Goal: Task Accomplishment & Management: Manage account settings

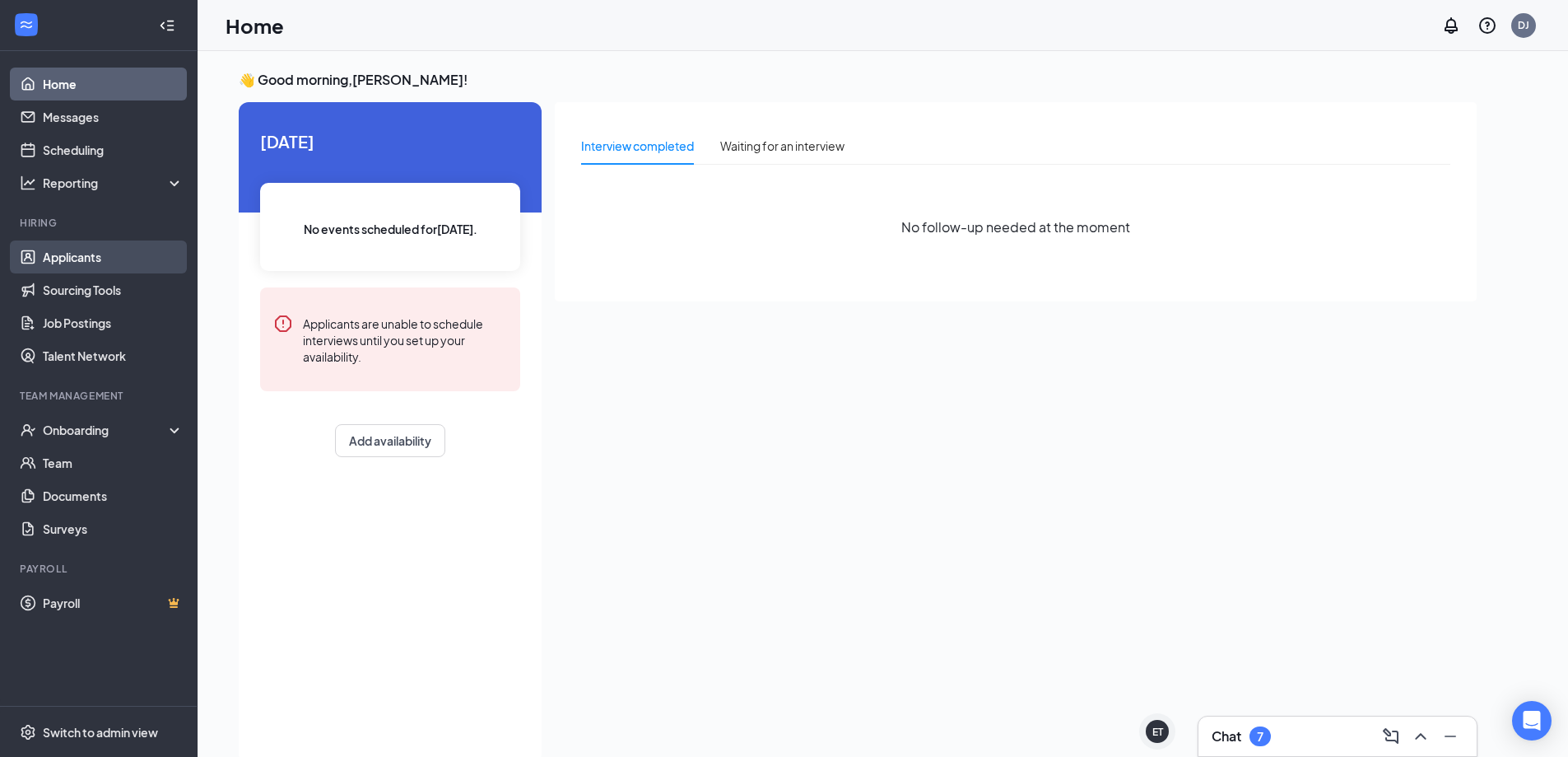
click at [43, 256] on link "Applicants" at bounding box center [112, 257] width 140 height 33
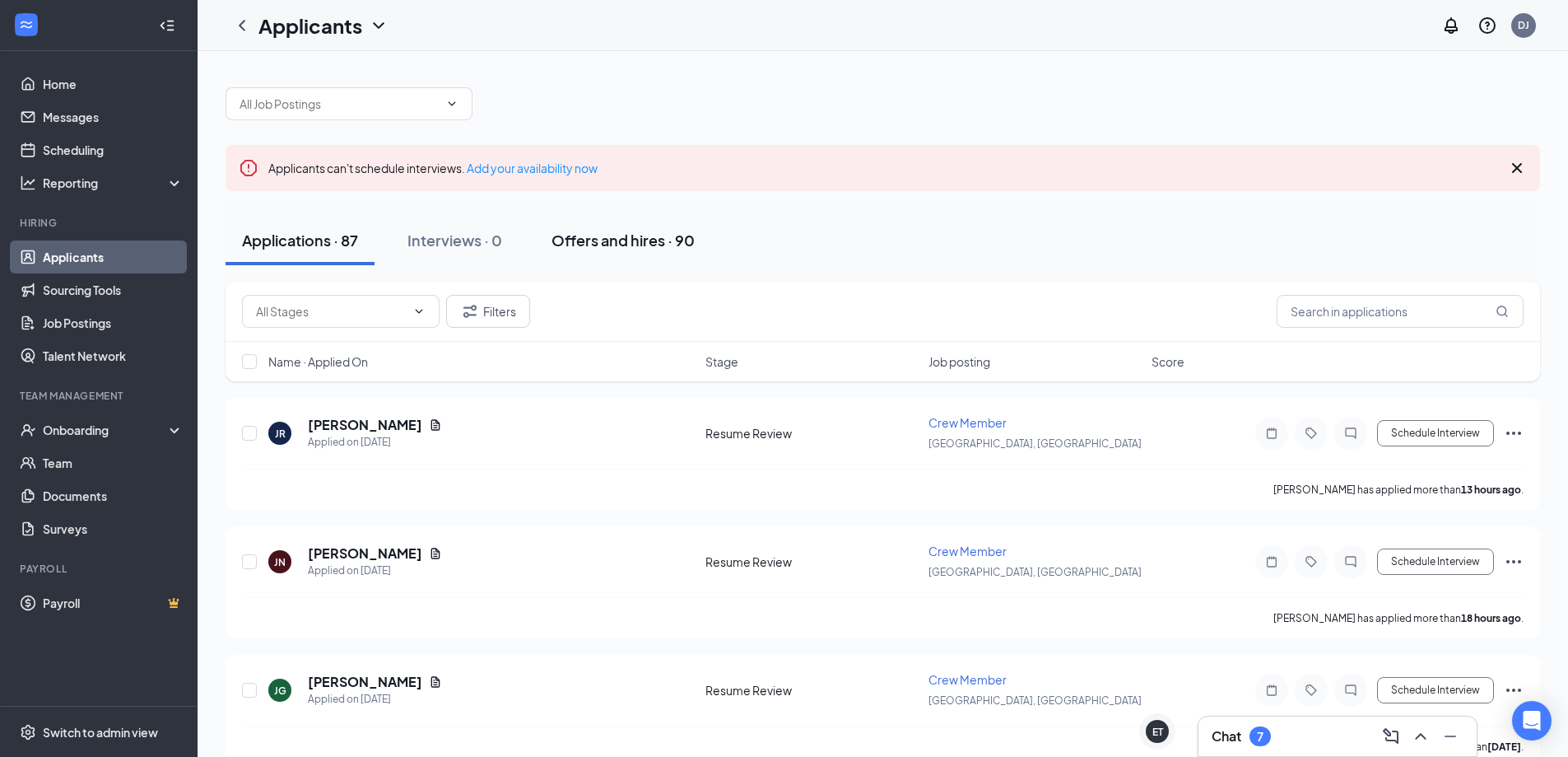
click at [624, 238] on div "Offers and hires · 90" at bounding box center [623, 239] width 143 height 21
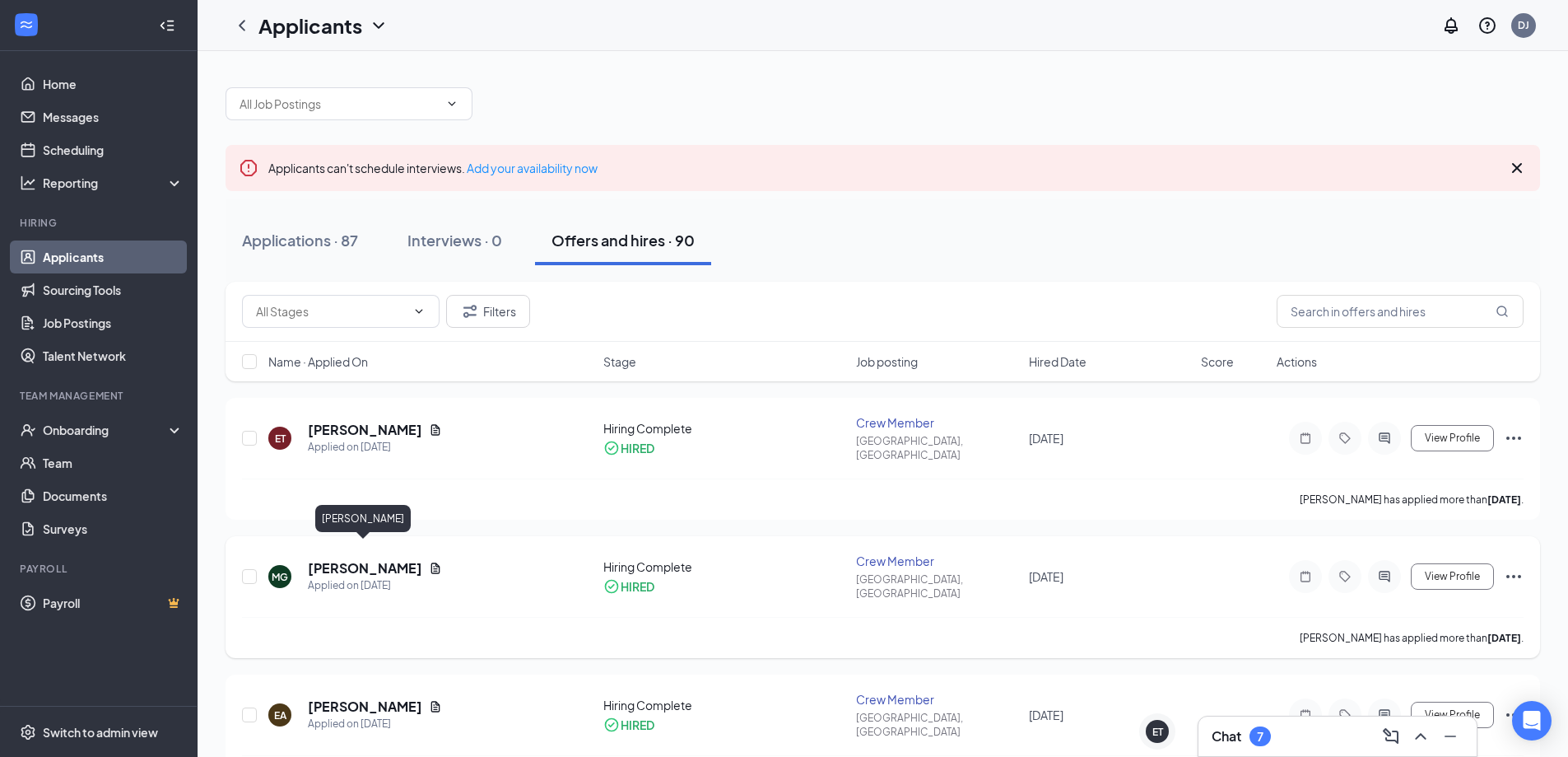
click at [370, 559] on h5 "[PERSON_NAME]" at bounding box center [365, 568] width 114 height 18
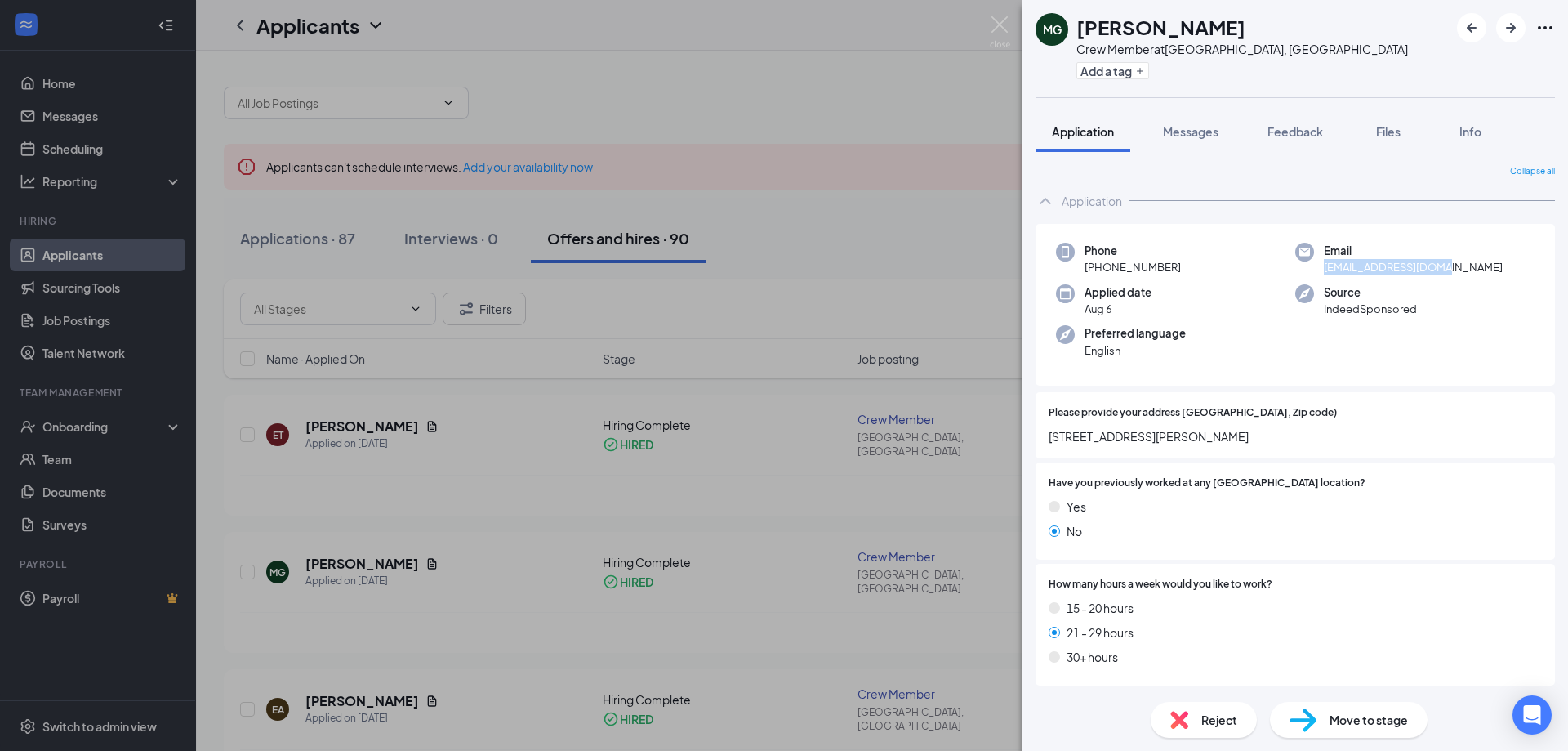
drag, startPoint x: 1434, startPoint y: 266, endPoint x: 1313, endPoint y: 272, distance: 121.1
click at [1313, 272] on div "Email [EMAIL_ADDRESS][DOMAIN_NAME]" at bounding box center [1414, 259] width 239 height 33
copy span "[EMAIL_ADDRESS][DOMAIN_NAME]"
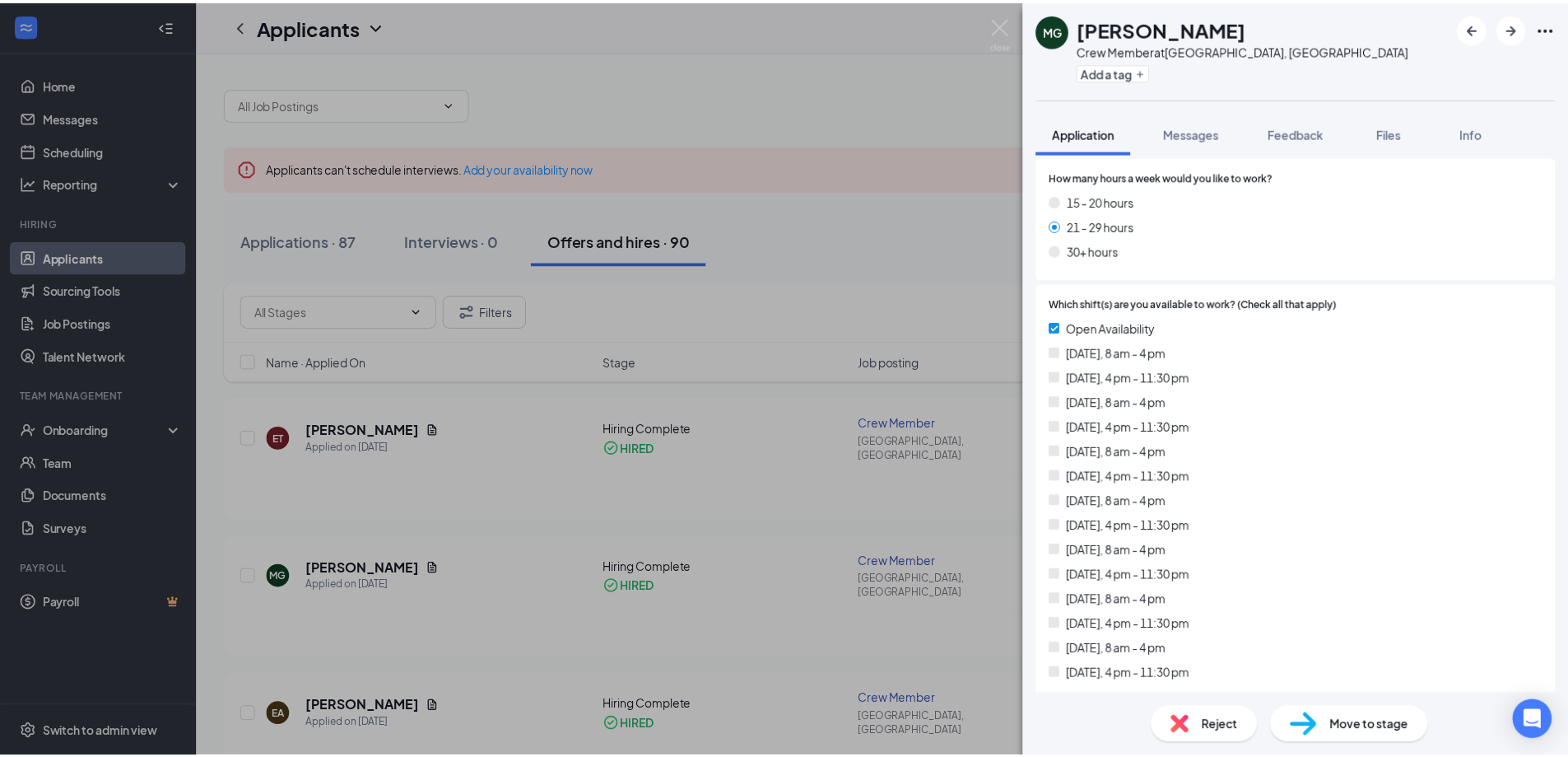
scroll to position [494, 0]
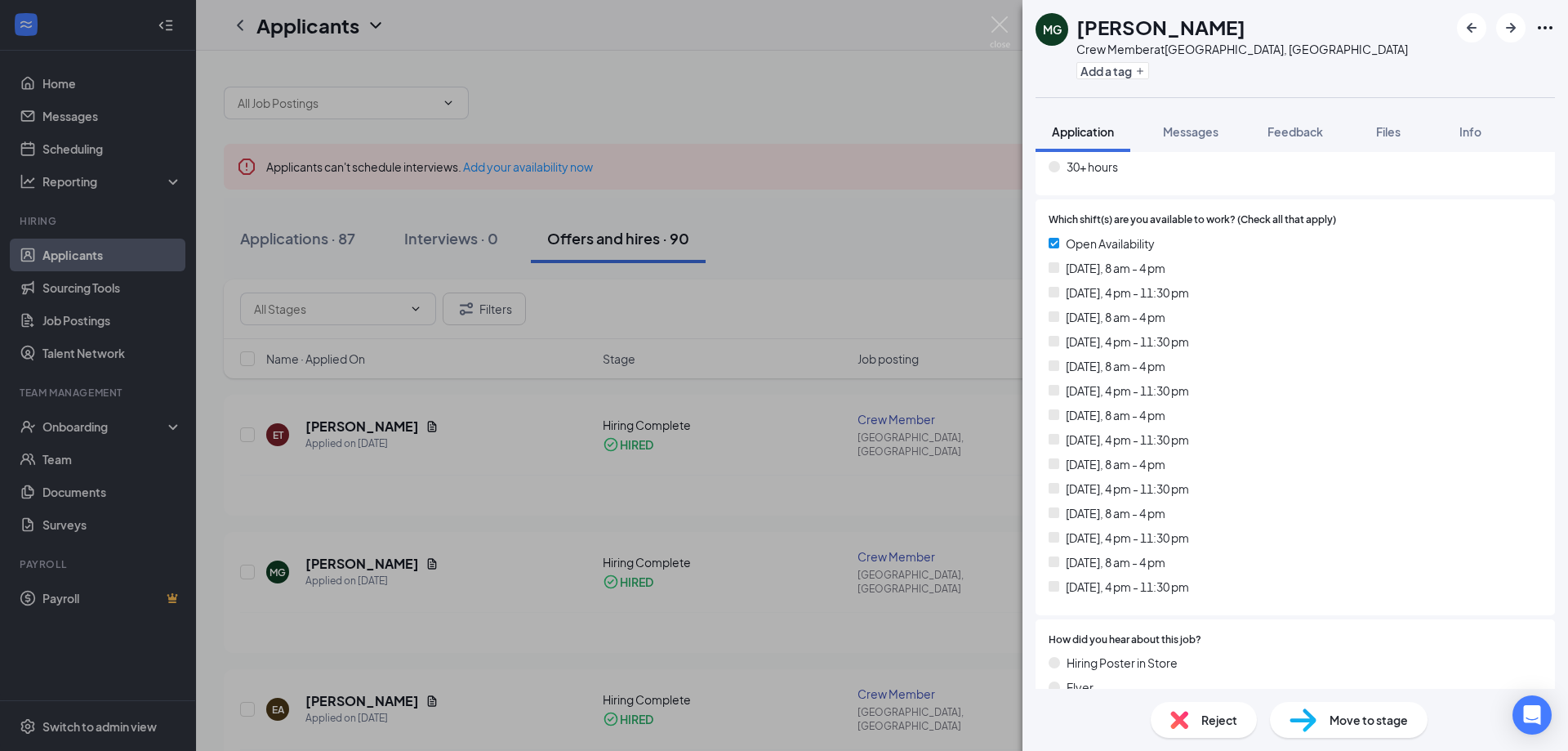
click at [646, 96] on div "MG [PERSON_NAME] Crew Member at [GEOGRAPHIC_DATA], [GEOGRAPHIC_DATA] Add a tag …" at bounding box center [784, 375] width 1568 height 751
